Goal: Task Accomplishment & Management: Use online tool/utility

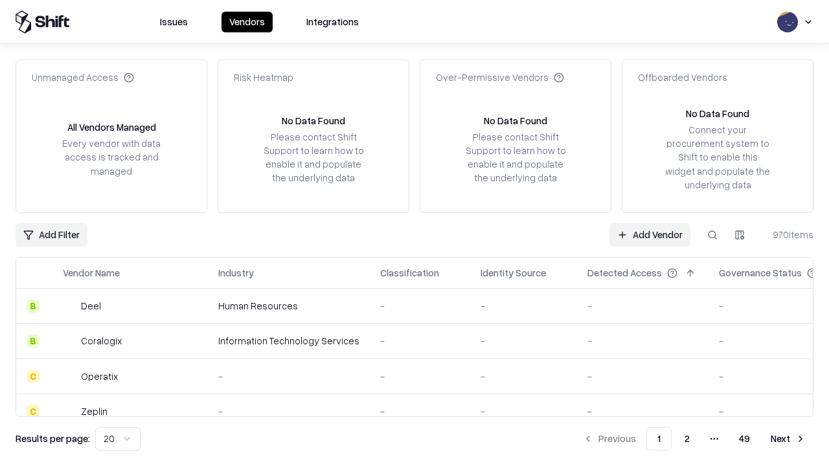
click at [650, 235] on link "Add Vendor" at bounding box center [650, 235] width 81 height 23
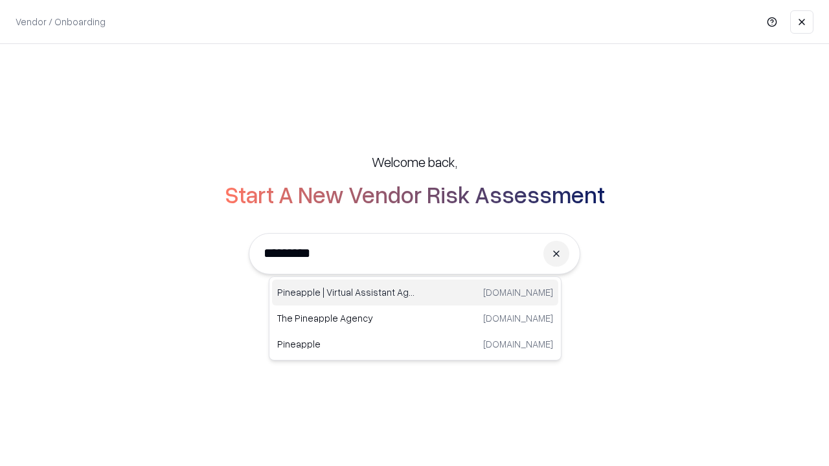
click at [415, 293] on div "Pineapple | Virtual Assistant Agency trypineapple.com" at bounding box center [415, 293] width 286 height 26
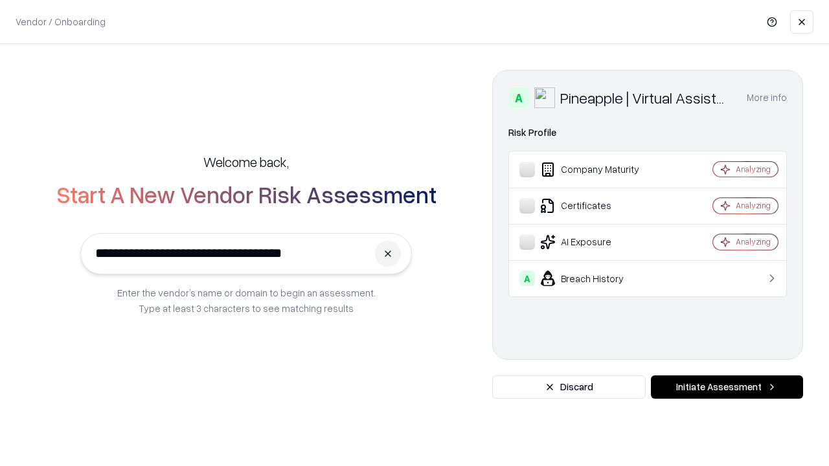
type input "**********"
click at [727, 387] on button "Initiate Assessment" at bounding box center [727, 387] width 152 height 23
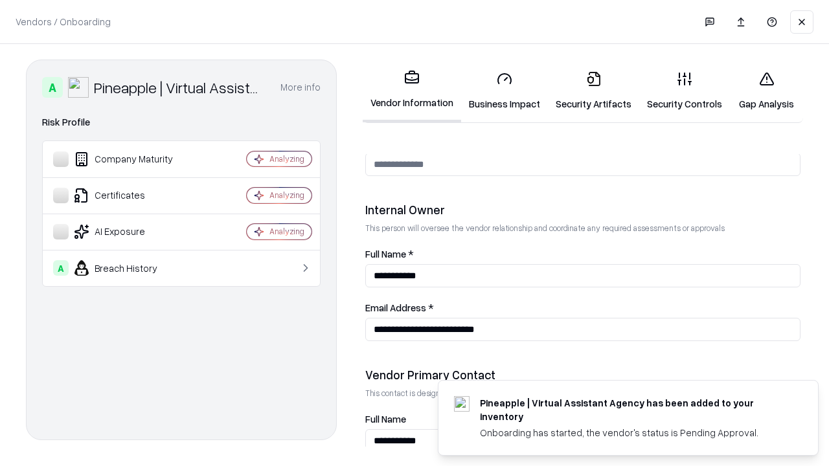
scroll to position [671, 0]
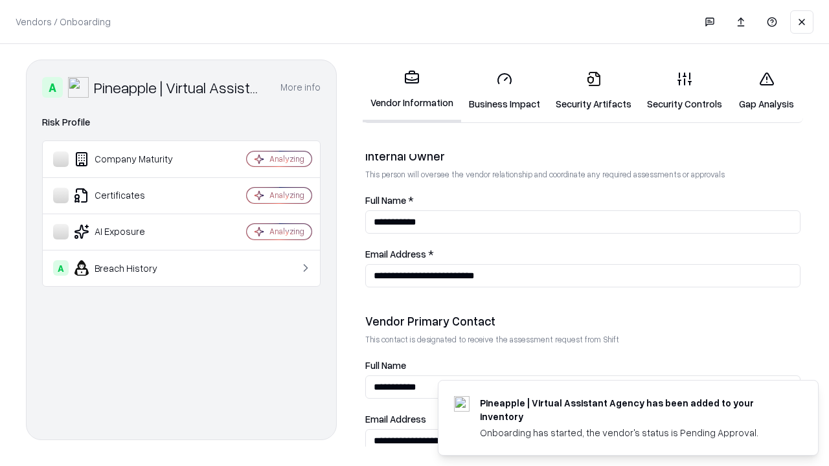
click at [593, 91] on link "Security Artifacts" at bounding box center [593, 91] width 91 height 60
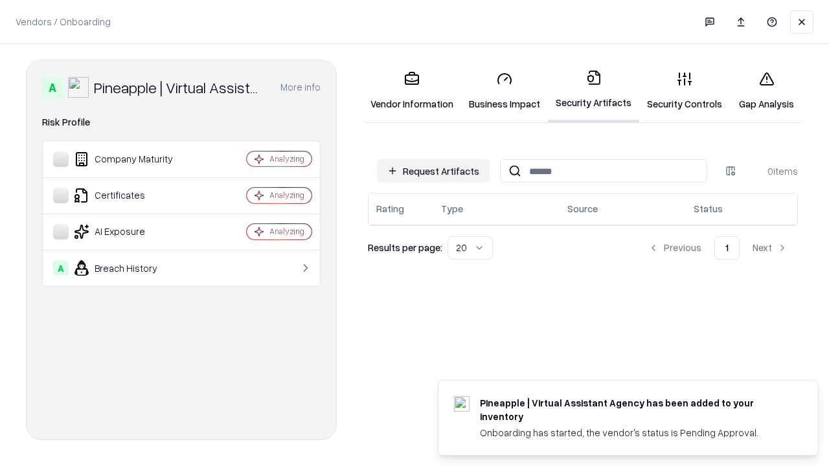
click at [433, 171] on button "Request Artifacts" at bounding box center [433, 170] width 113 height 23
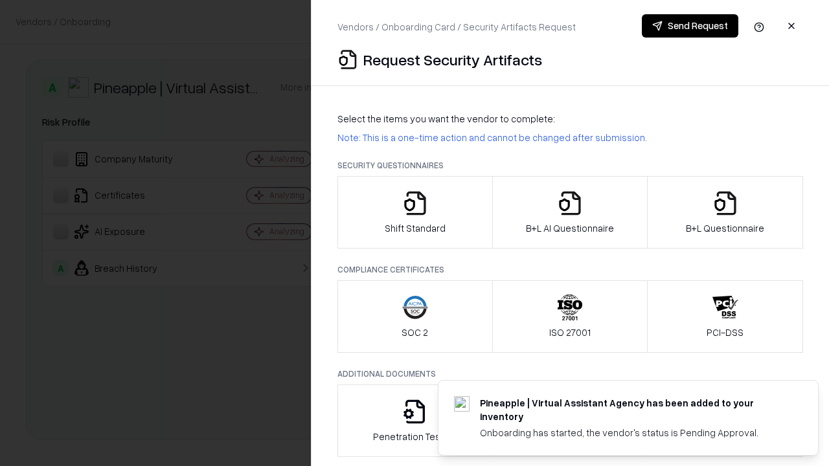
click at [725, 212] on icon "button" at bounding box center [726, 203] width 26 height 26
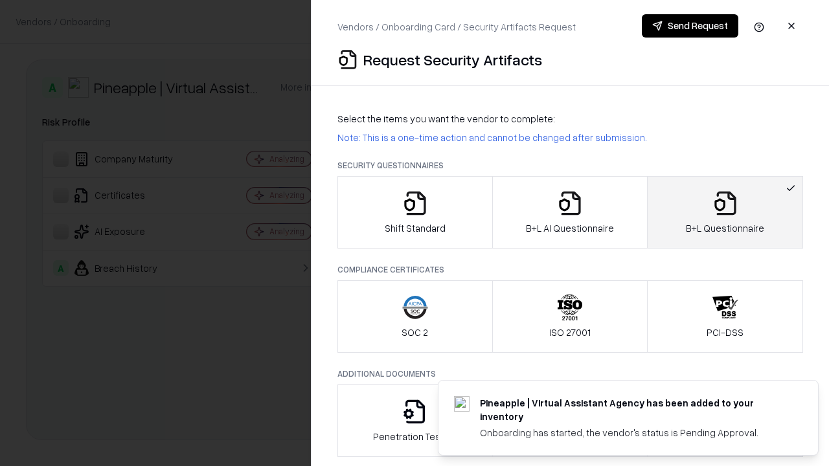
click at [569, 212] on icon "button" at bounding box center [570, 203] width 26 height 26
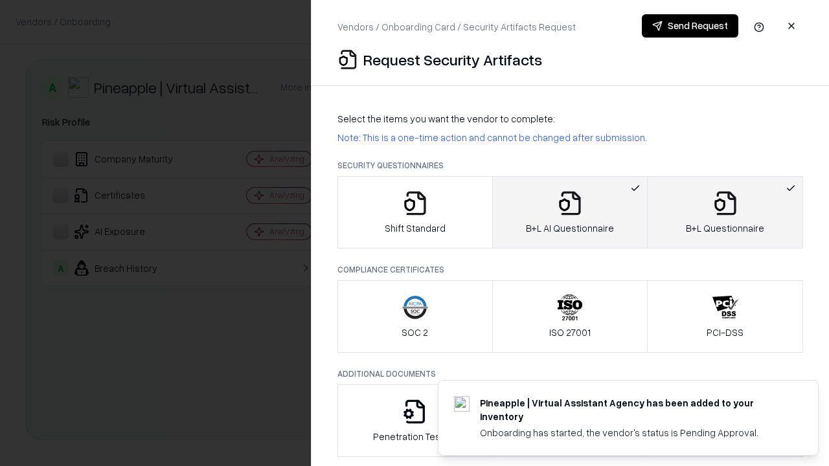
click at [690, 26] on button "Send Request" at bounding box center [690, 25] width 97 height 23
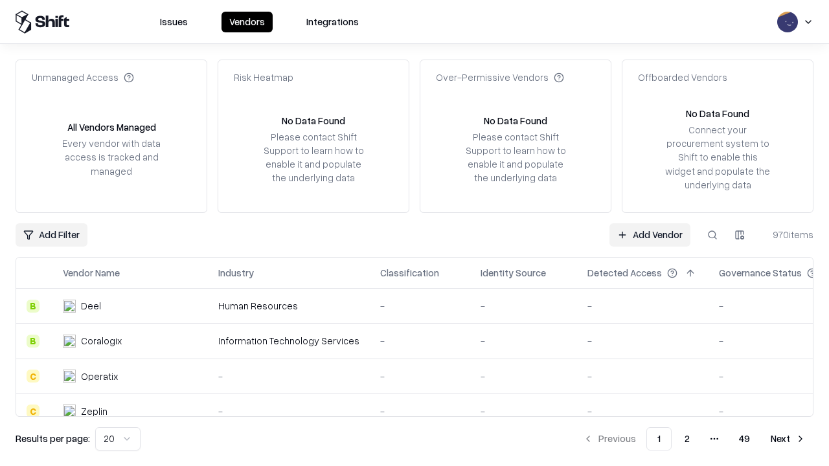
click at [713, 235] on button at bounding box center [712, 235] width 23 height 23
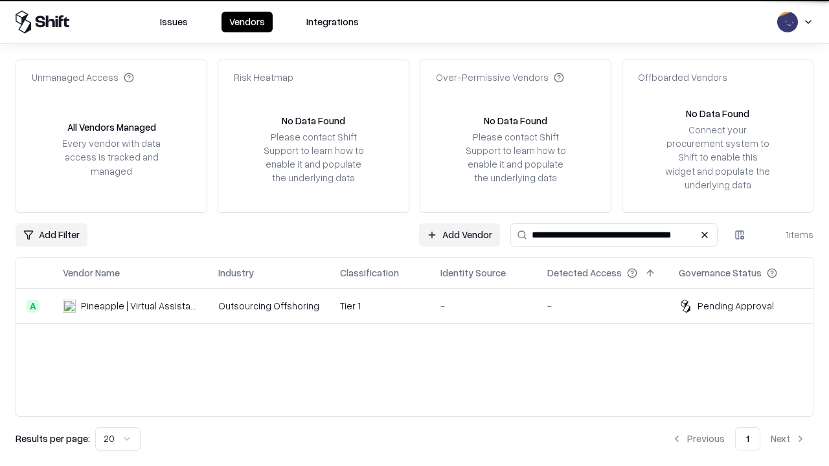
type input "**********"
click at [422, 306] on td "Tier 1" at bounding box center [380, 306] width 100 height 35
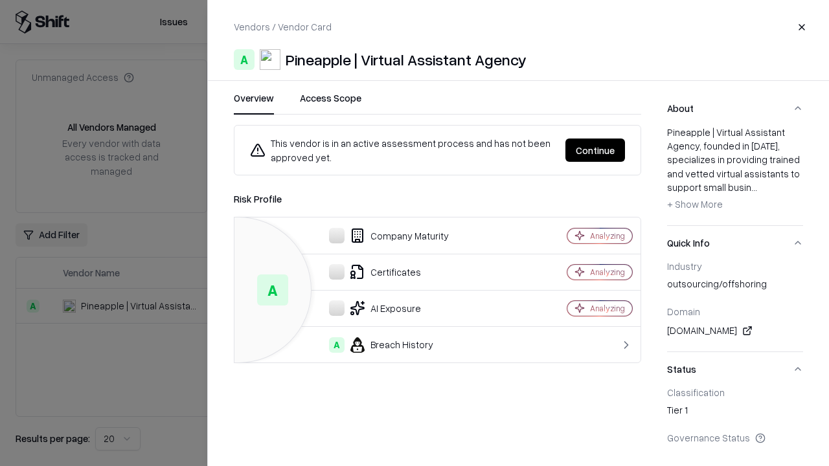
click at [595, 150] on button "Continue" at bounding box center [596, 150] width 60 height 23
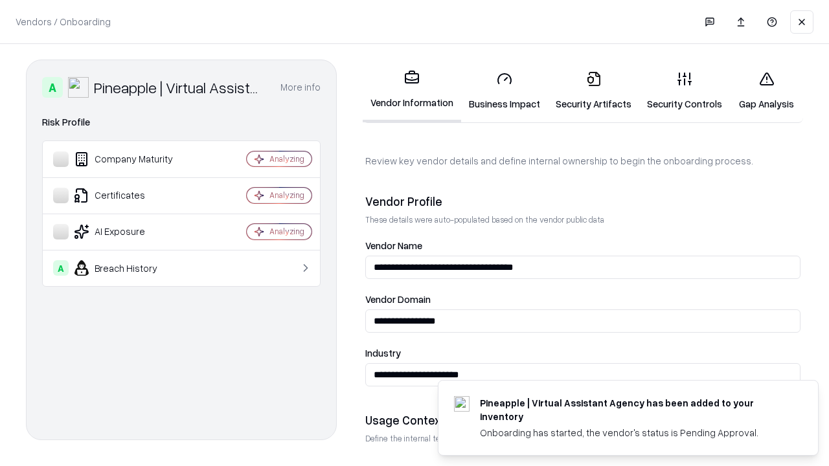
click at [593, 91] on link "Security Artifacts" at bounding box center [593, 91] width 91 height 60
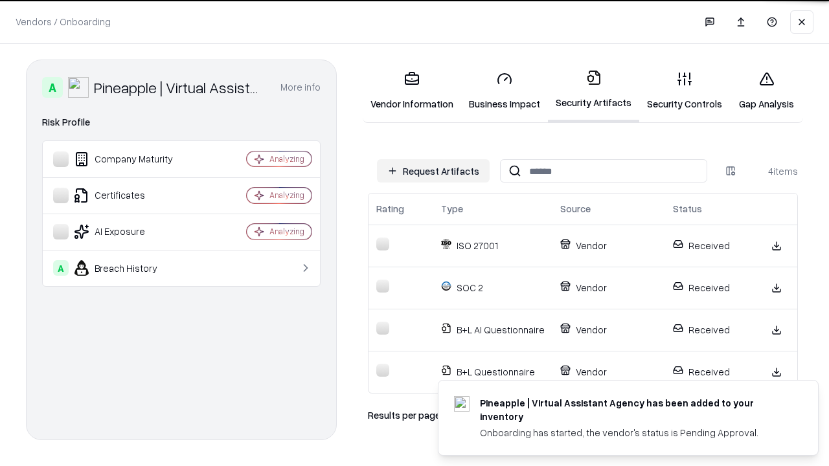
click at [766, 91] on link "Gap Analysis" at bounding box center [766, 91] width 73 height 60
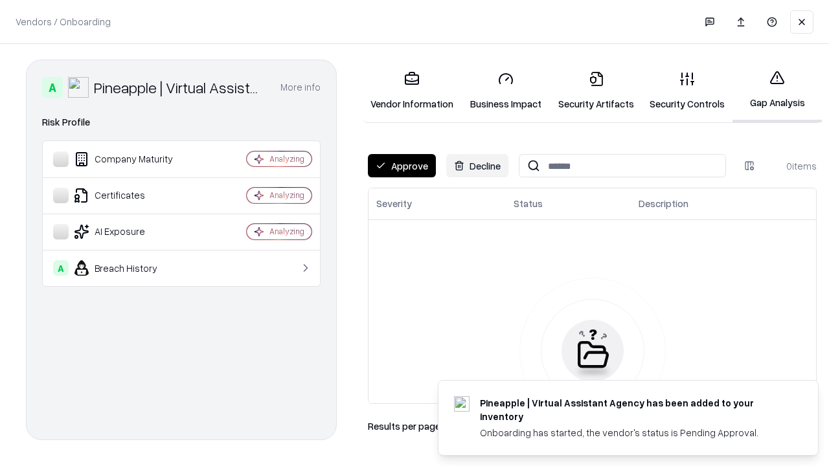
click at [402, 166] on button "Approve" at bounding box center [402, 165] width 68 height 23
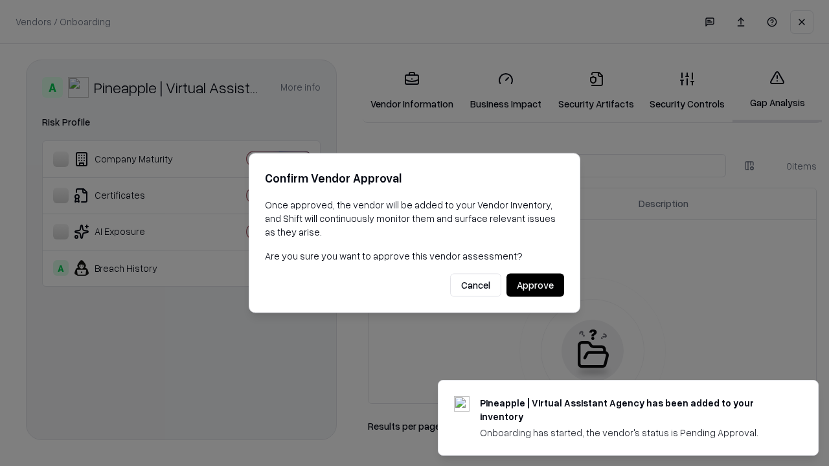
click at [535, 285] on button "Approve" at bounding box center [536, 285] width 58 height 23
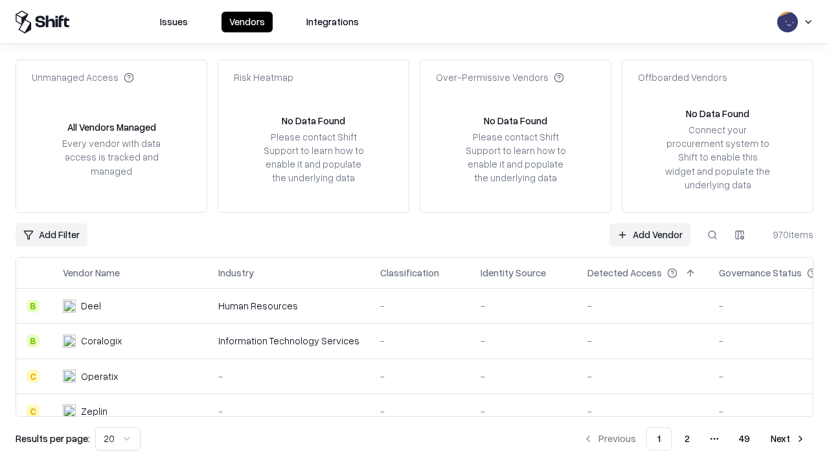
type input "**********"
click at [650, 235] on link "Add Vendor" at bounding box center [650, 235] width 81 height 23
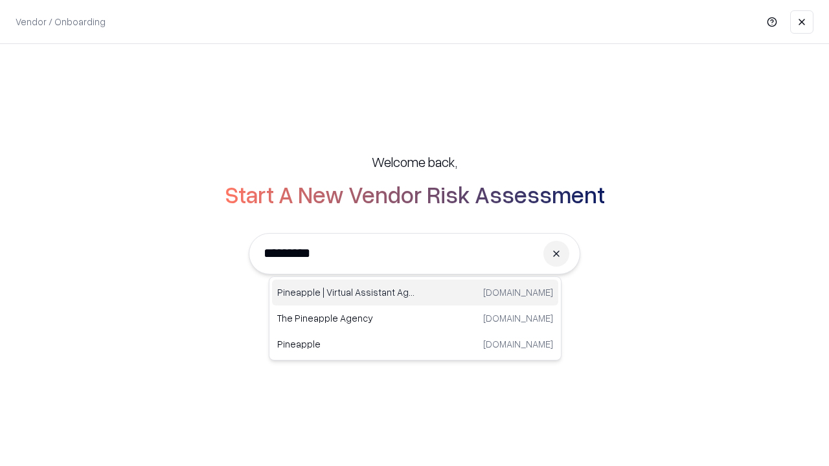
click at [415, 293] on div "Pineapple | Virtual Assistant Agency [DOMAIN_NAME]" at bounding box center [415, 293] width 286 height 26
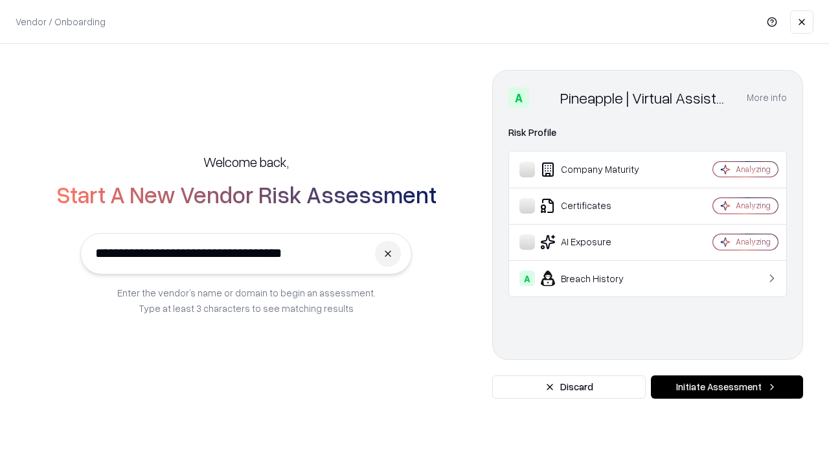
type input "**********"
click at [727, 387] on button "Initiate Assessment" at bounding box center [727, 387] width 152 height 23
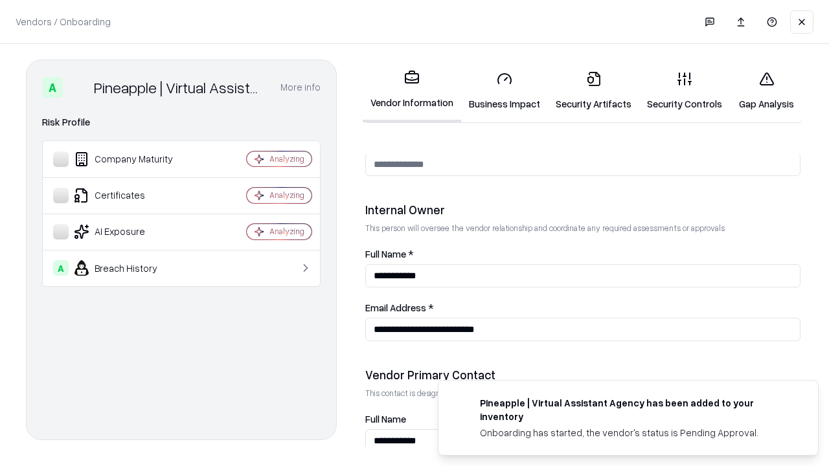
scroll to position [671, 0]
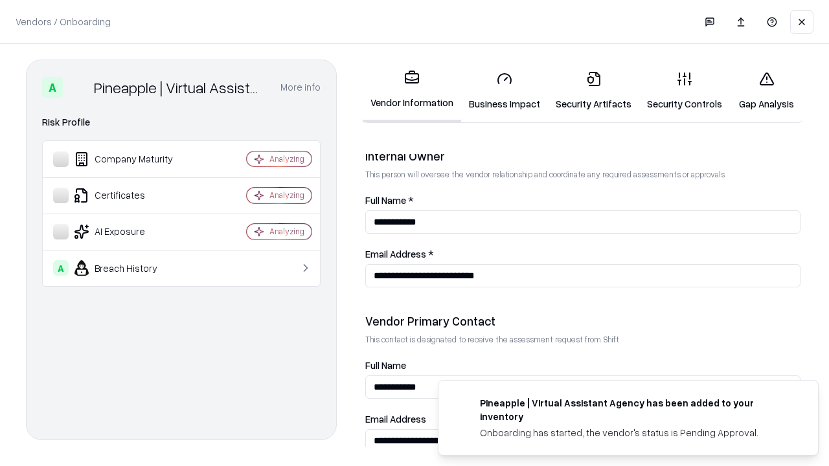
click at [766, 91] on link "Gap Analysis" at bounding box center [766, 91] width 73 height 60
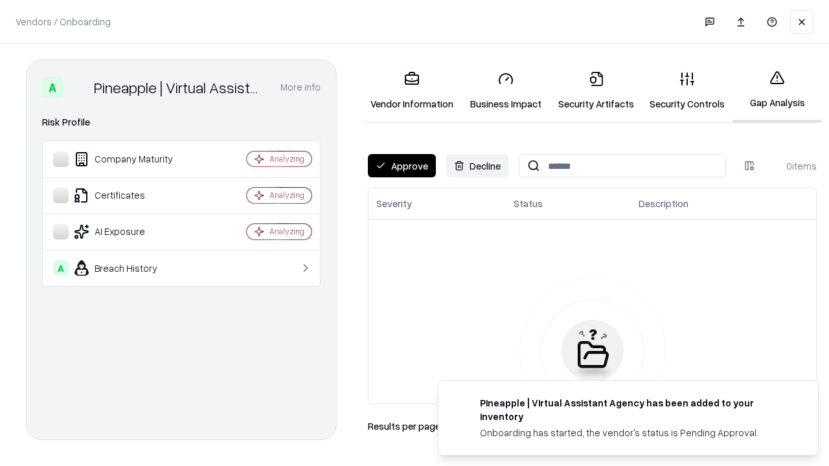
click at [402, 166] on button "Approve" at bounding box center [402, 165] width 68 height 23
